Goal: Check status

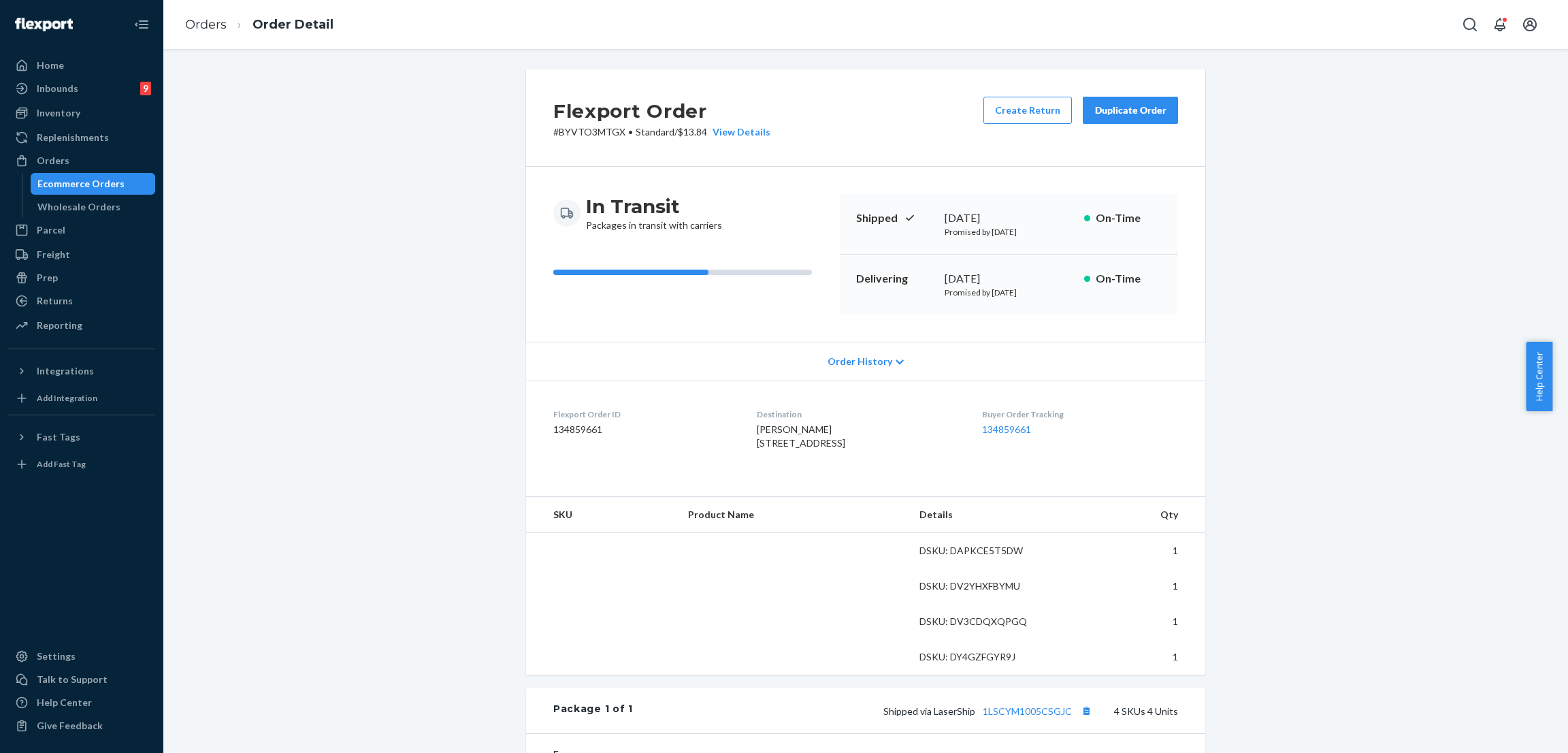
scroll to position [204, 0]
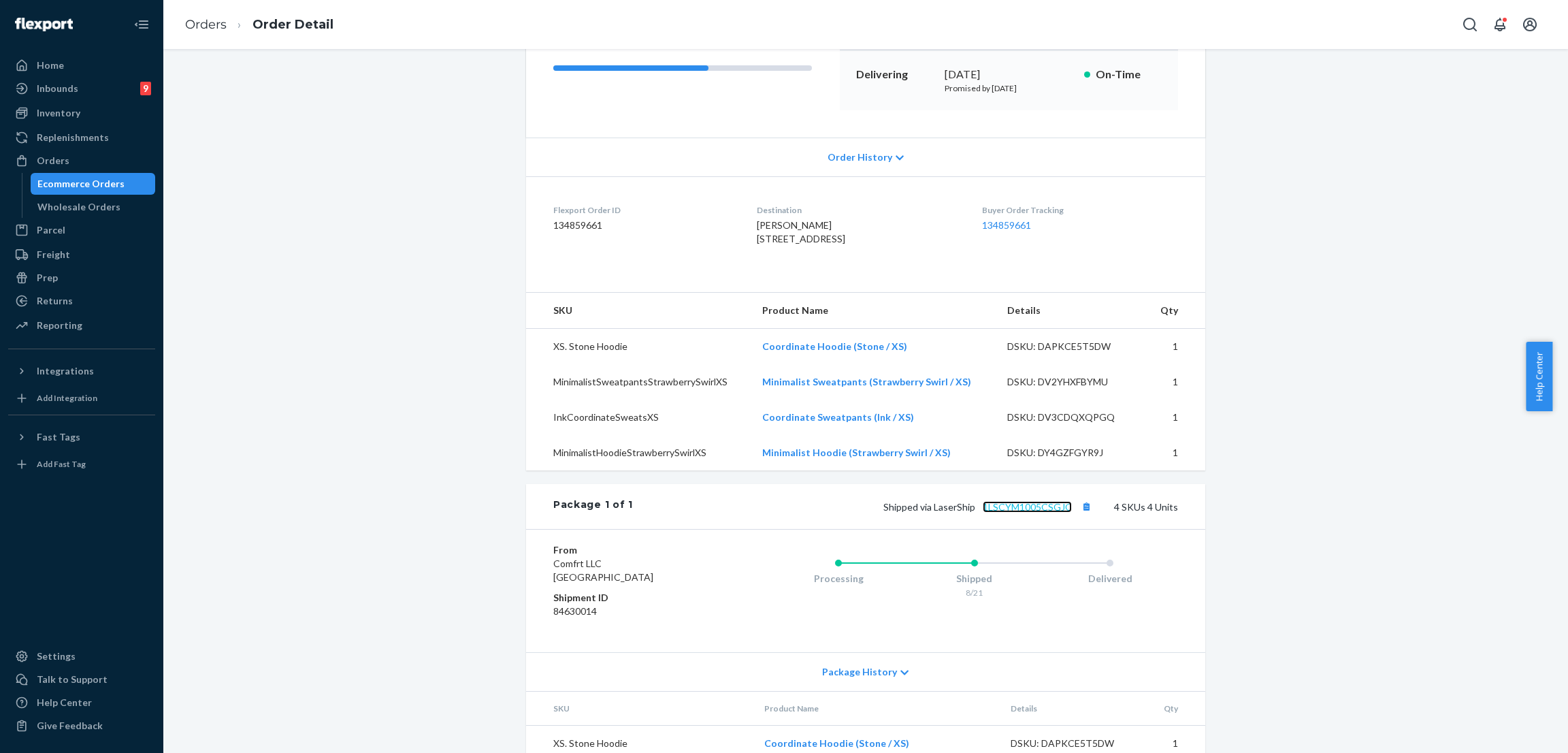
click at [1022, 513] on link "1LSCYM1005CSGJC" at bounding box center [1027, 507] width 89 height 12
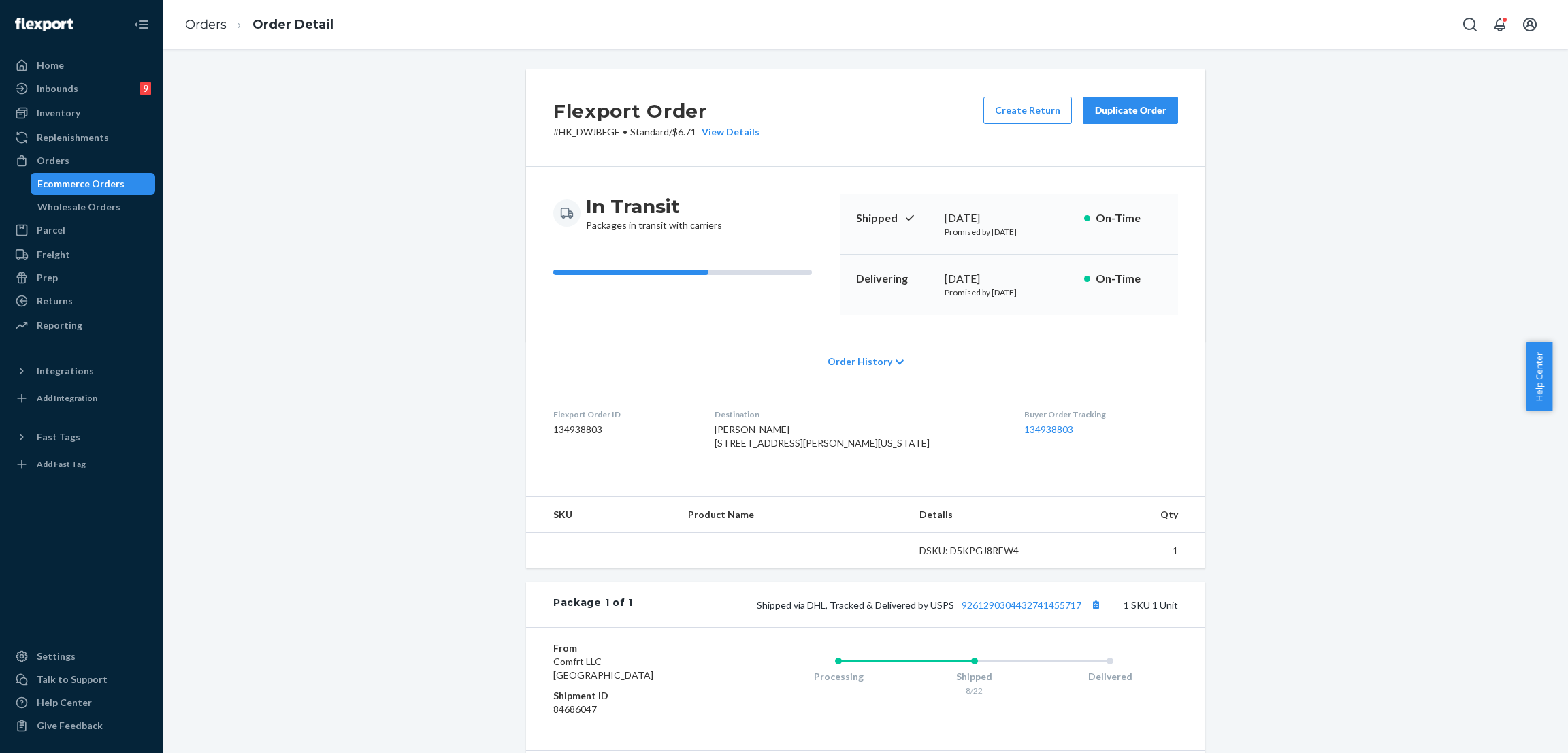
scroll to position [112, 0]
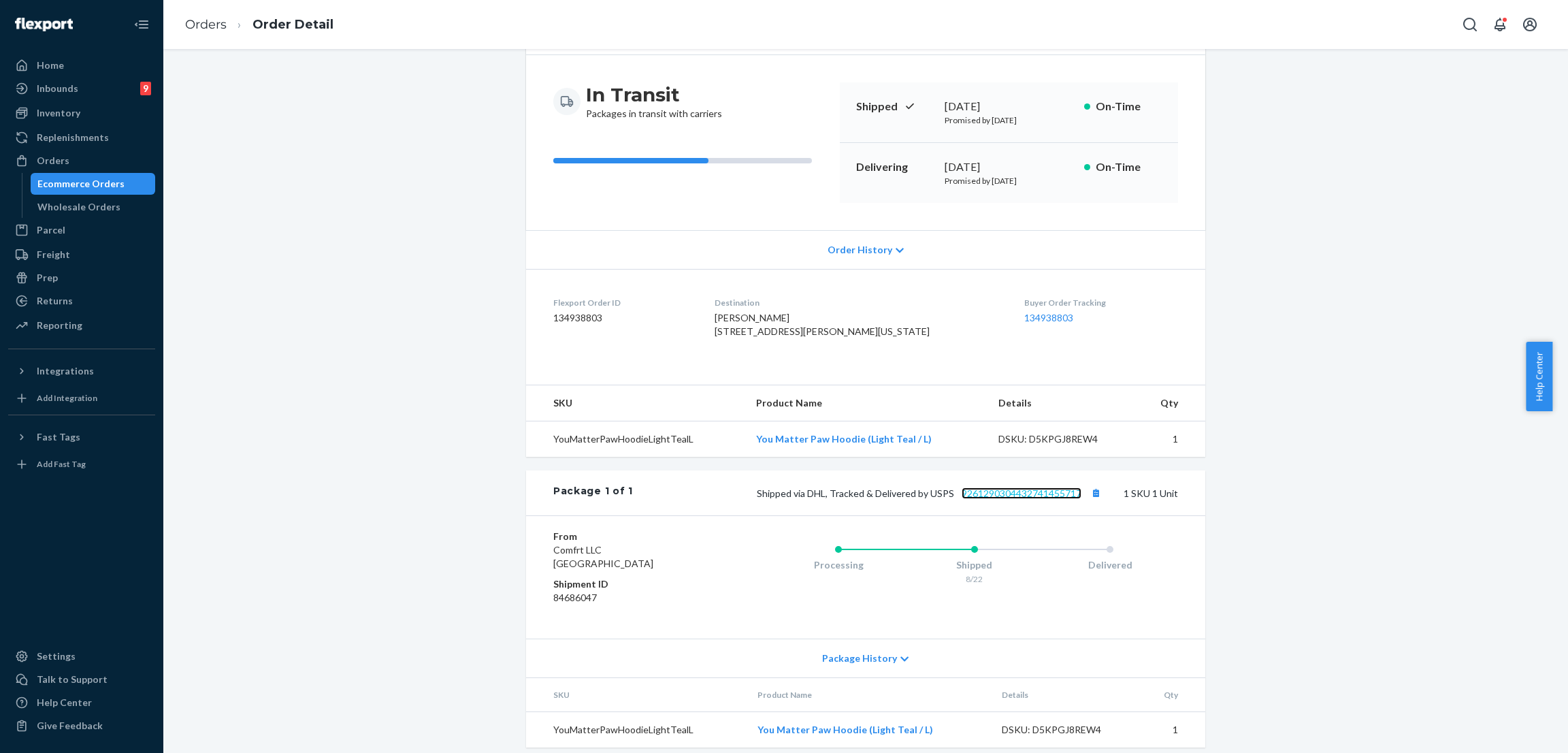
click at [1003, 499] on link "9261290304432741455717" at bounding box center [1022, 493] width 120 height 12
